Goal: Navigation & Orientation: Go to known website

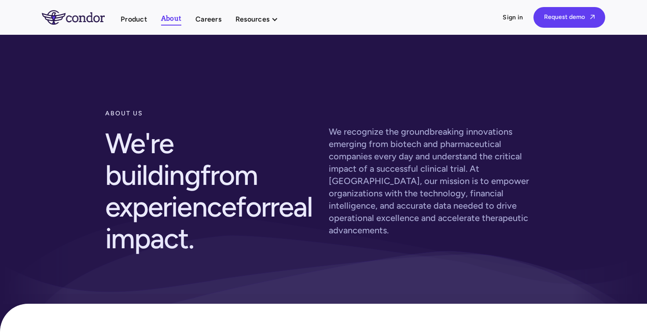
click at [71, 17] on img "home" at bounding box center [73, 17] width 63 height 14
